Goal: Task Accomplishment & Management: Manage account settings

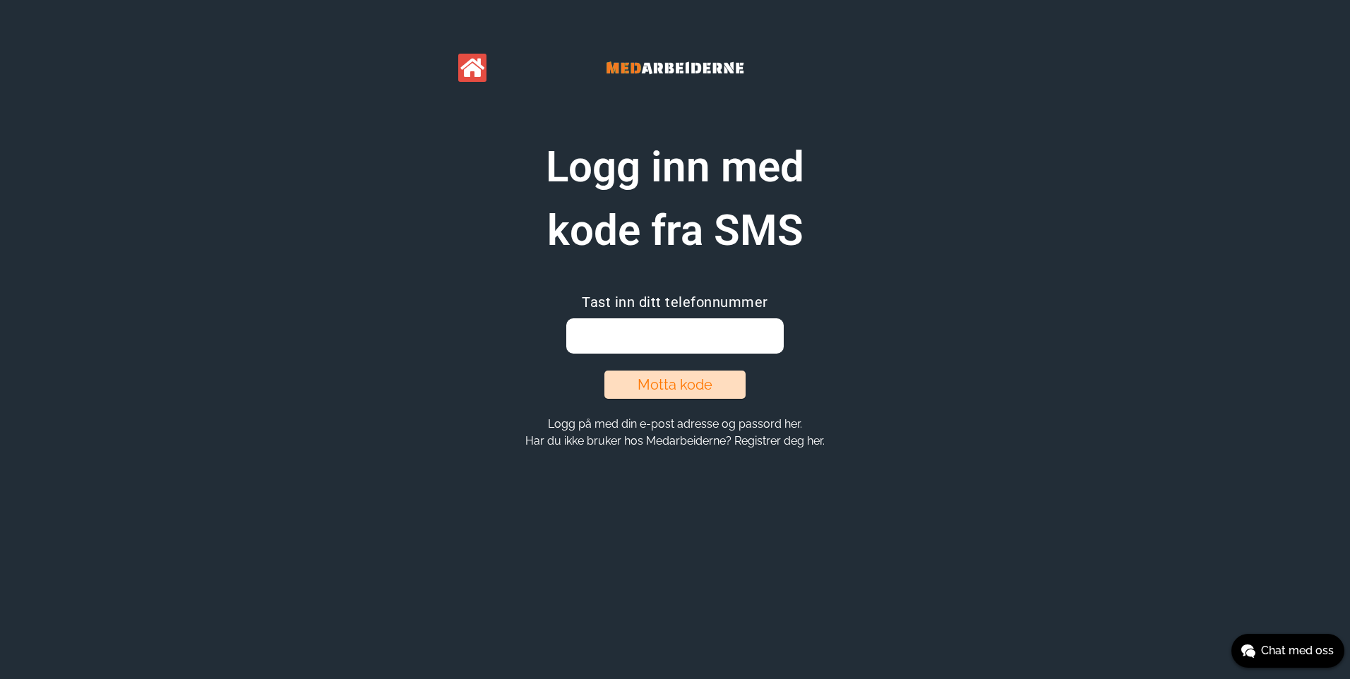
click at [623, 345] on input "email" at bounding box center [674, 336] width 217 height 35
type input "1"
type input "91374344"
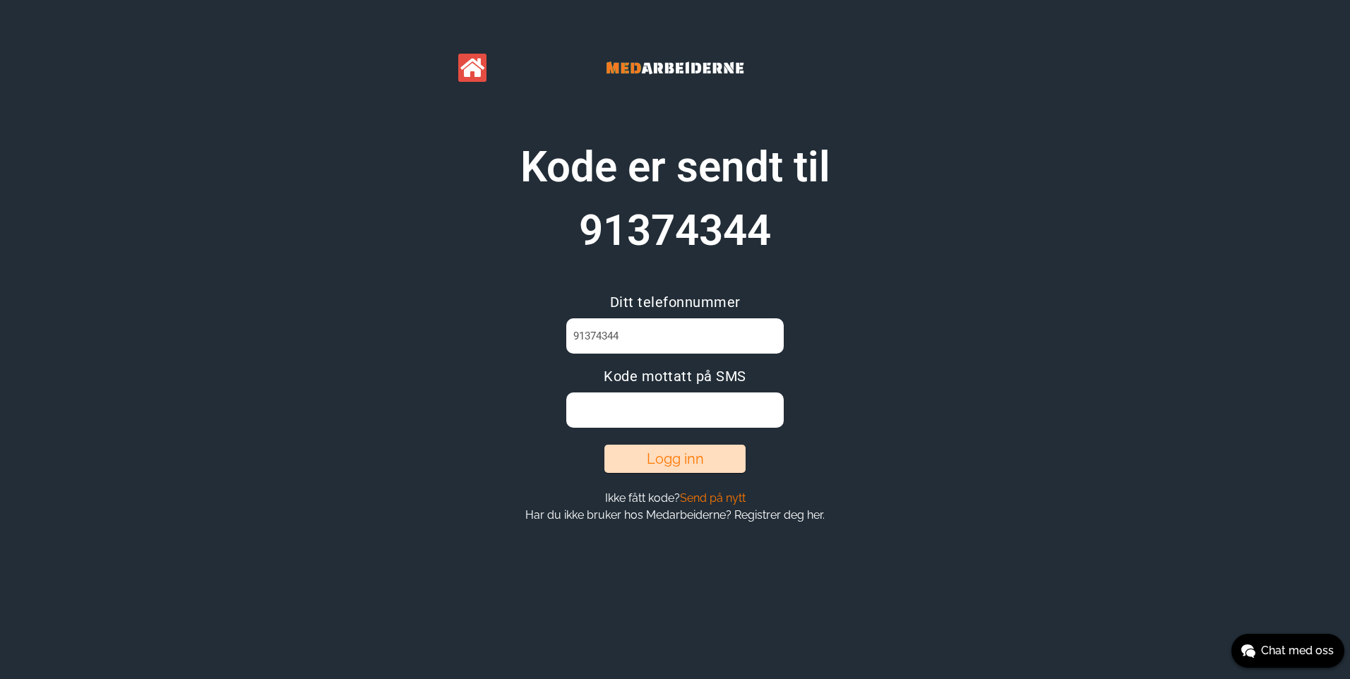
click at [584, 412] on input at bounding box center [674, 410] width 217 height 35
type input "2BF3PIJM"
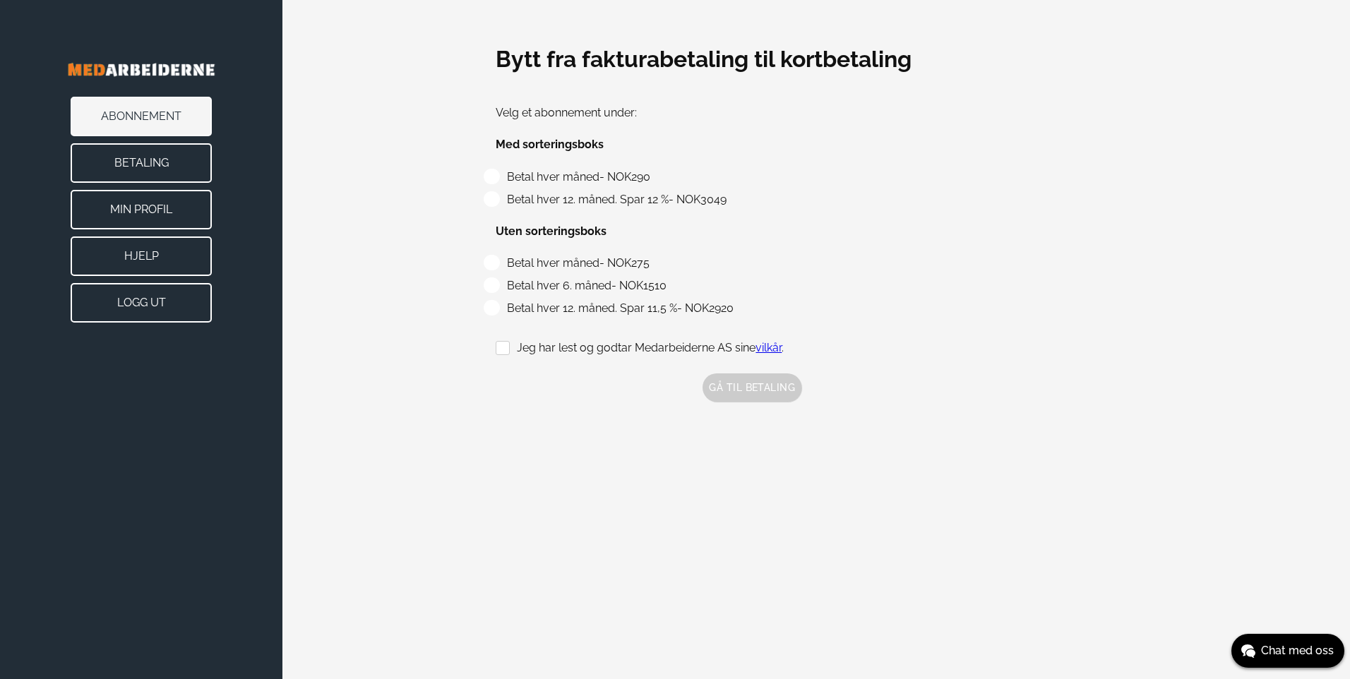
click at [162, 158] on button "Betaling" at bounding box center [141, 163] width 141 height 40
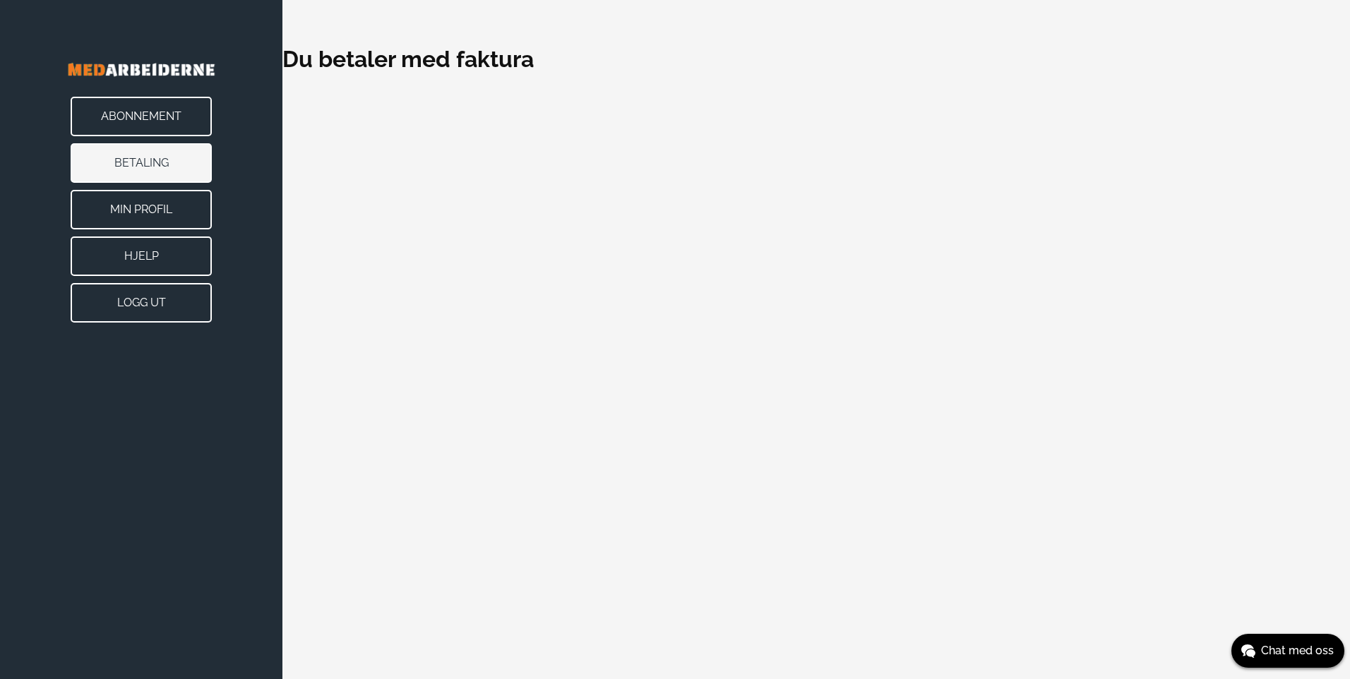
click at [153, 202] on button "Min Profil" at bounding box center [141, 210] width 141 height 40
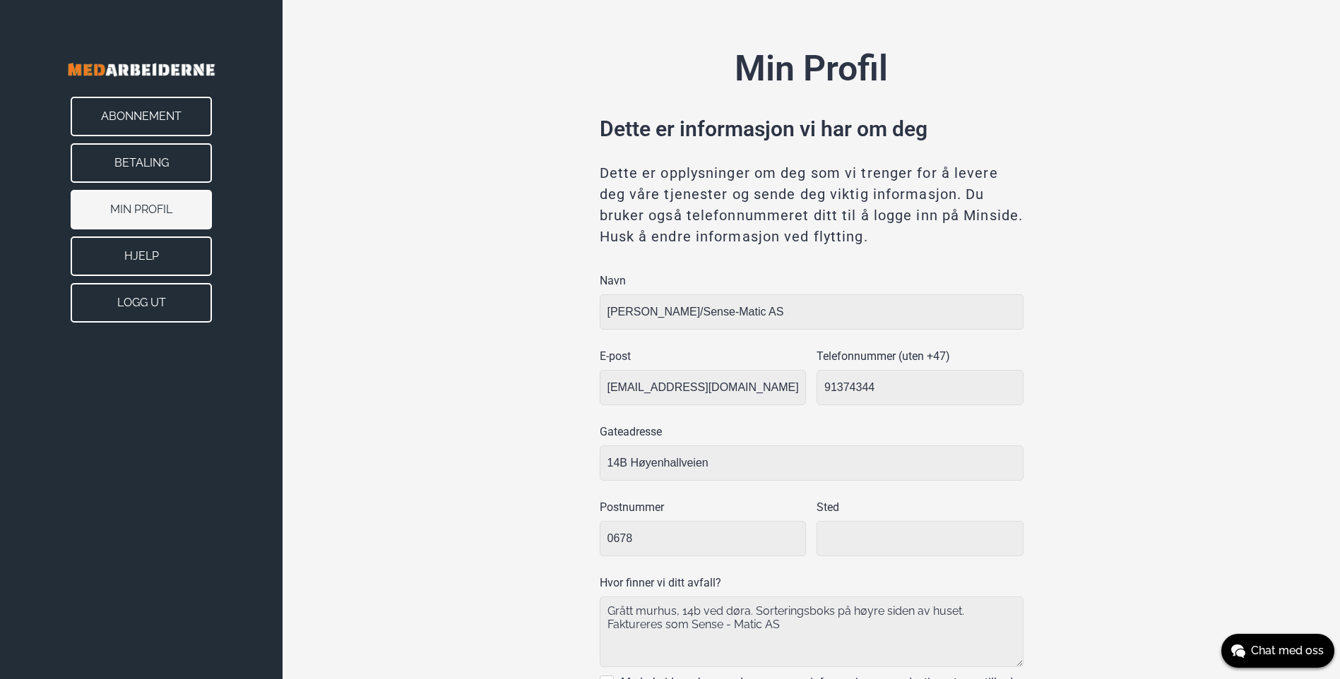
type input "[GEOGRAPHIC_DATA]"
click at [131, 256] on button "Hjelp" at bounding box center [141, 257] width 141 height 40
